Goal: Task Accomplishment & Management: Complete application form

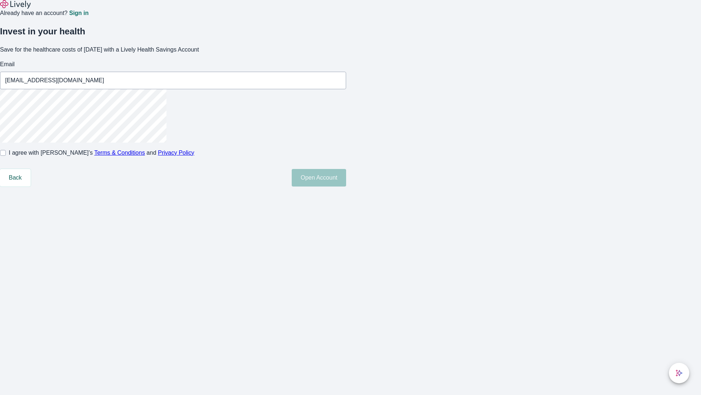
click at [6, 156] on input "I agree with Lively’s Terms & Conditions and Privacy Policy" at bounding box center [3, 153] width 6 height 6
checkbox input "true"
click at [346, 186] on button "Open Account" at bounding box center [319, 178] width 54 height 18
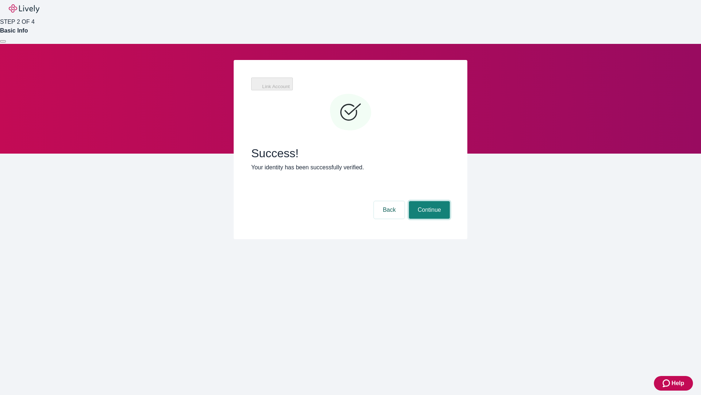
click at [429, 201] on button "Continue" at bounding box center [429, 210] width 41 height 18
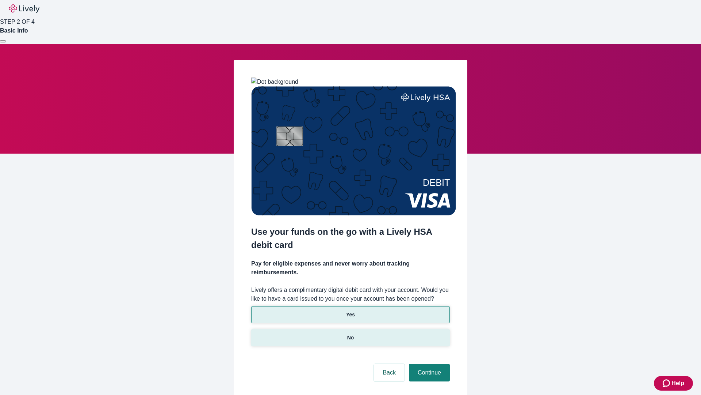
click at [350, 334] on p "No" at bounding box center [350, 338] width 7 height 8
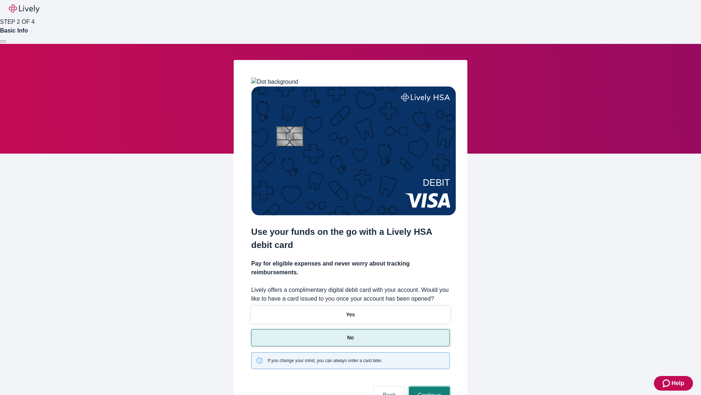
click at [429, 386] on button "Continue" at bounding box center [429, 395] width 41 height 18
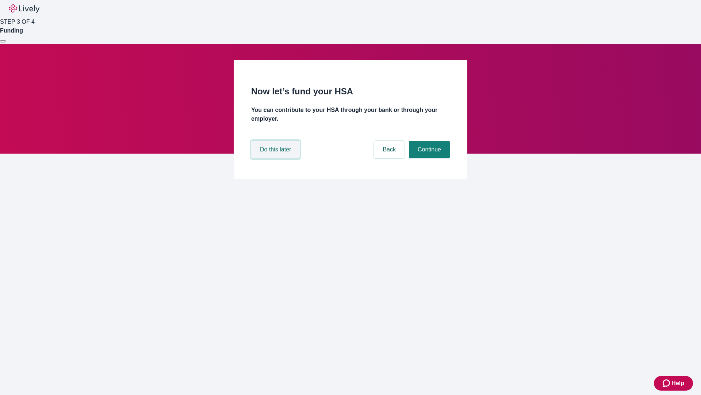
click at [277, 158] on button "Do this later" at bounding box center [275, 150] width 49 height 18
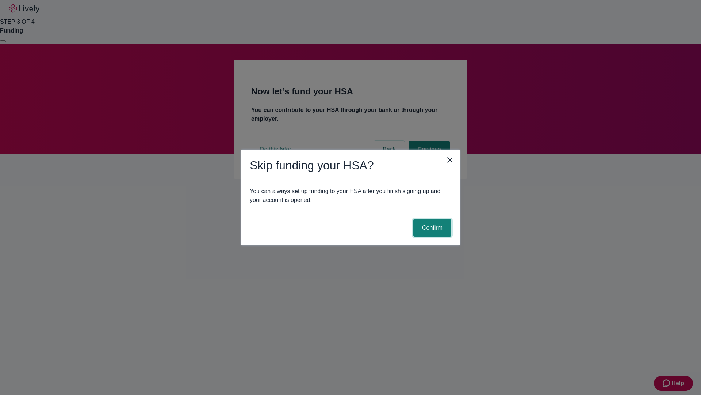
click at [431, 228] on button "Confirm" at bounding box center [433, 228] width 38 height 18
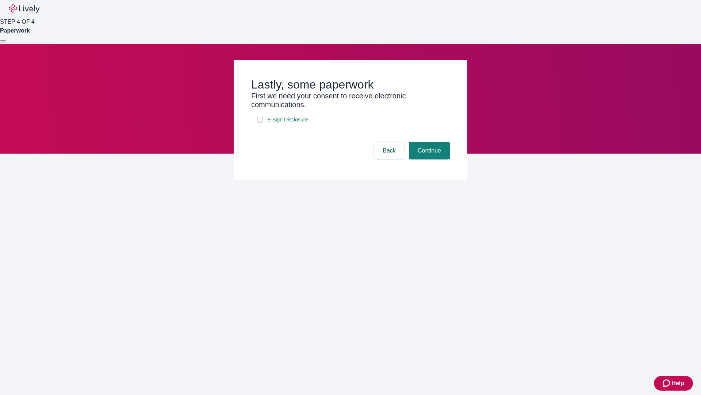
click at [260, 122] on input "E-Sign Disclosure" at bounding box center [260, 120] width 6 height 6
checkbox input "true"
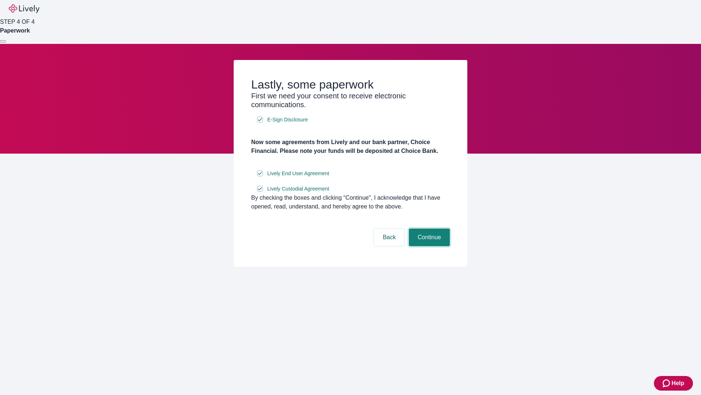
click at [429, 246] on button "Continue" at bounding box center [429, 237] width 41 height 18
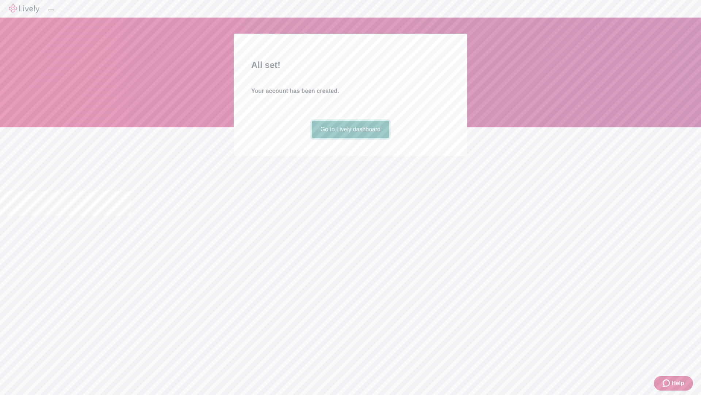
click at [350, 138] on link "Go to Lively dashboard" at bounding box center [351, 130] width 78 height 18
